Goal: Communication & Community: Answer question/provide support

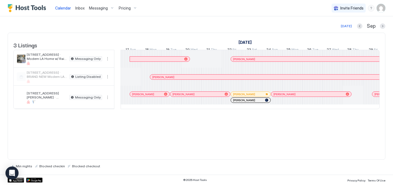
scroll to position [0, 303]
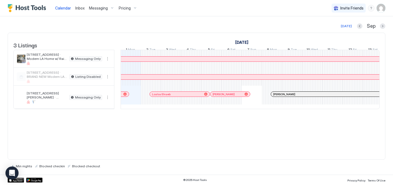
click at [100, 10] on span "Messaging" at bounding box center [98, 8] width 19 height 5
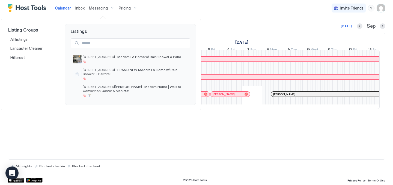
click at [78, 6] on div at bounding box center [196, 92] width 393 height 185
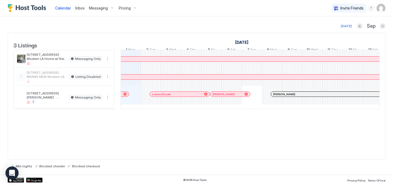
click at [77, 8] on span "Inbox" at bounding box center [79, 8] width 9 height 5
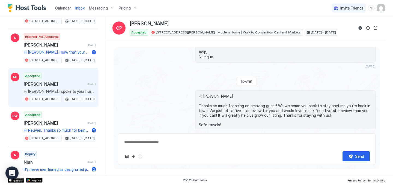
scroll to position [138, 0]
click at [64, 83] on span "[PERSON_NAME]" at bounding box center [54, 83] width 61 height 5
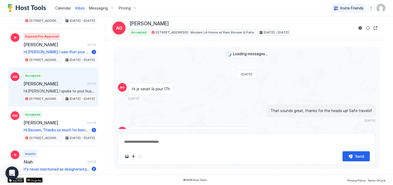
scroll to position [791, 0]
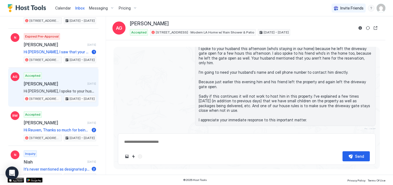
click at [364, 137] on div "Scheduled Messages" at bounding box center [350, 140] width 37 height 6
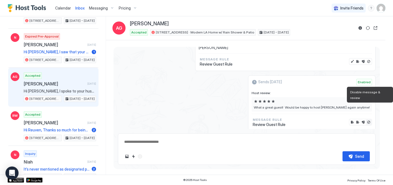
click at [367, 120] on button "Disable message & review" at bounding box center [368, 122] width 5 height 5
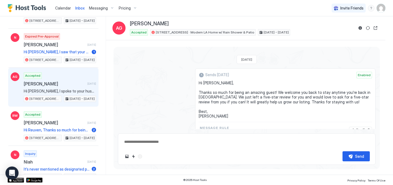
scroll to position [1061, 0]
click at [367, 127] on button "Disable message" at bounding box center [368, 129] width 5 height 5
type textarea "*"
